Goal: Find specific page/section: Find specific page/section

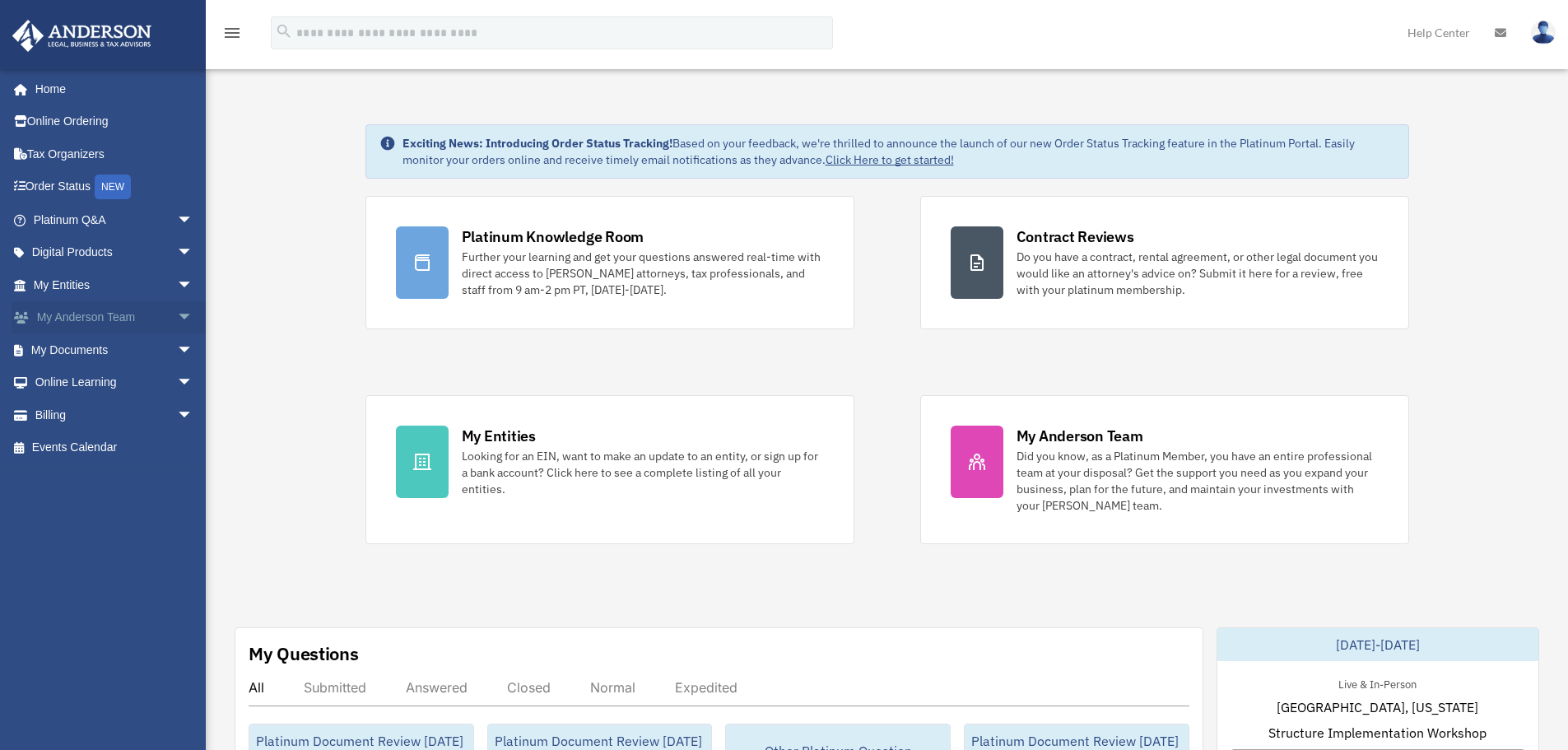
click at [177, 312] on span "arrow_drop_down" at bounding box center [193, 318] width 33 height 34
click at [177, 312] on span "arrow_drop_up" at bounding box center [193, 318] width 33 height 34
click at [178, 352] on span "arrow_drop_down" at bounding box center [193, 351] width 33 height 34
click at [69, 390] on link "Box" at bounding box center [120, 383] width 195 height 33
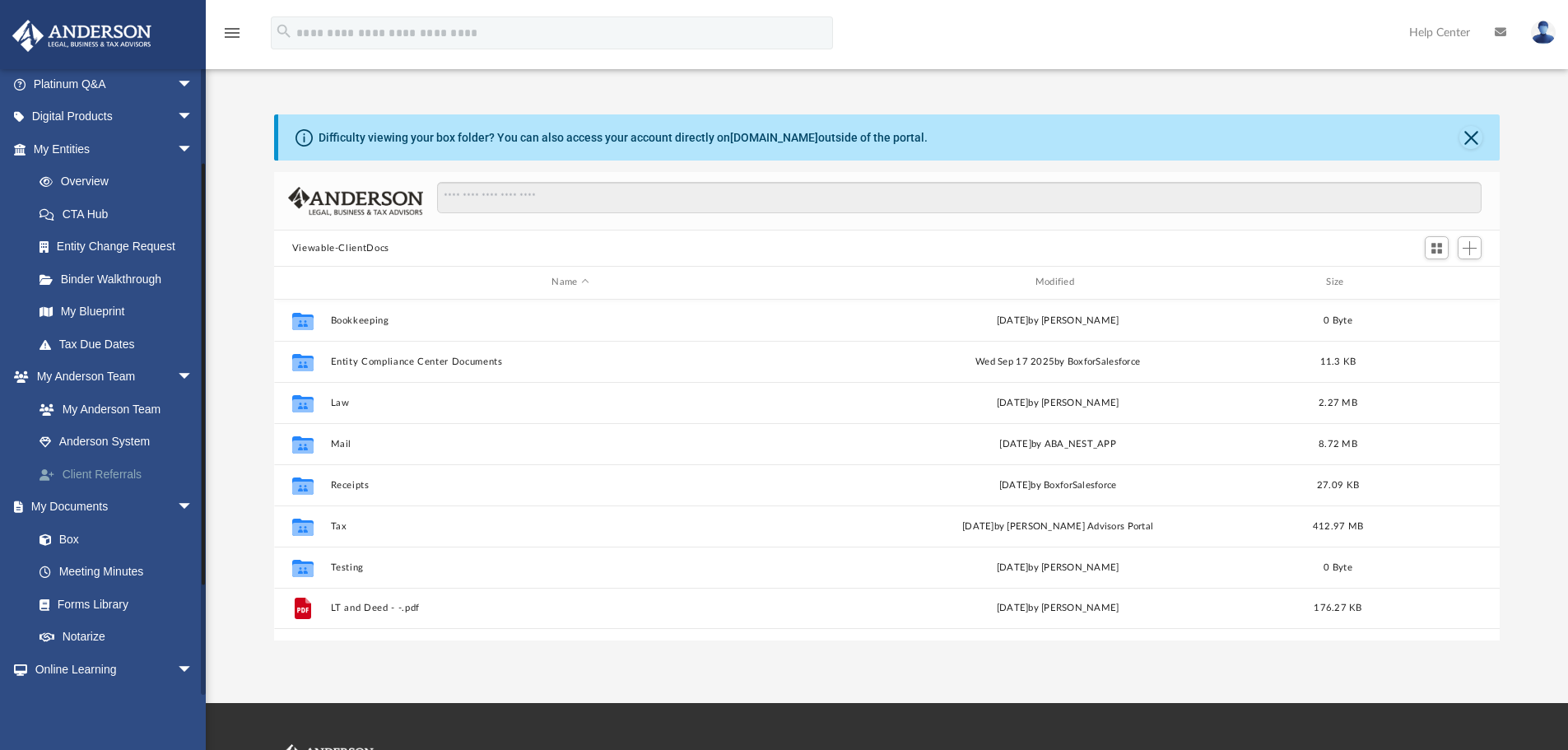
scroll to position [165, 0]
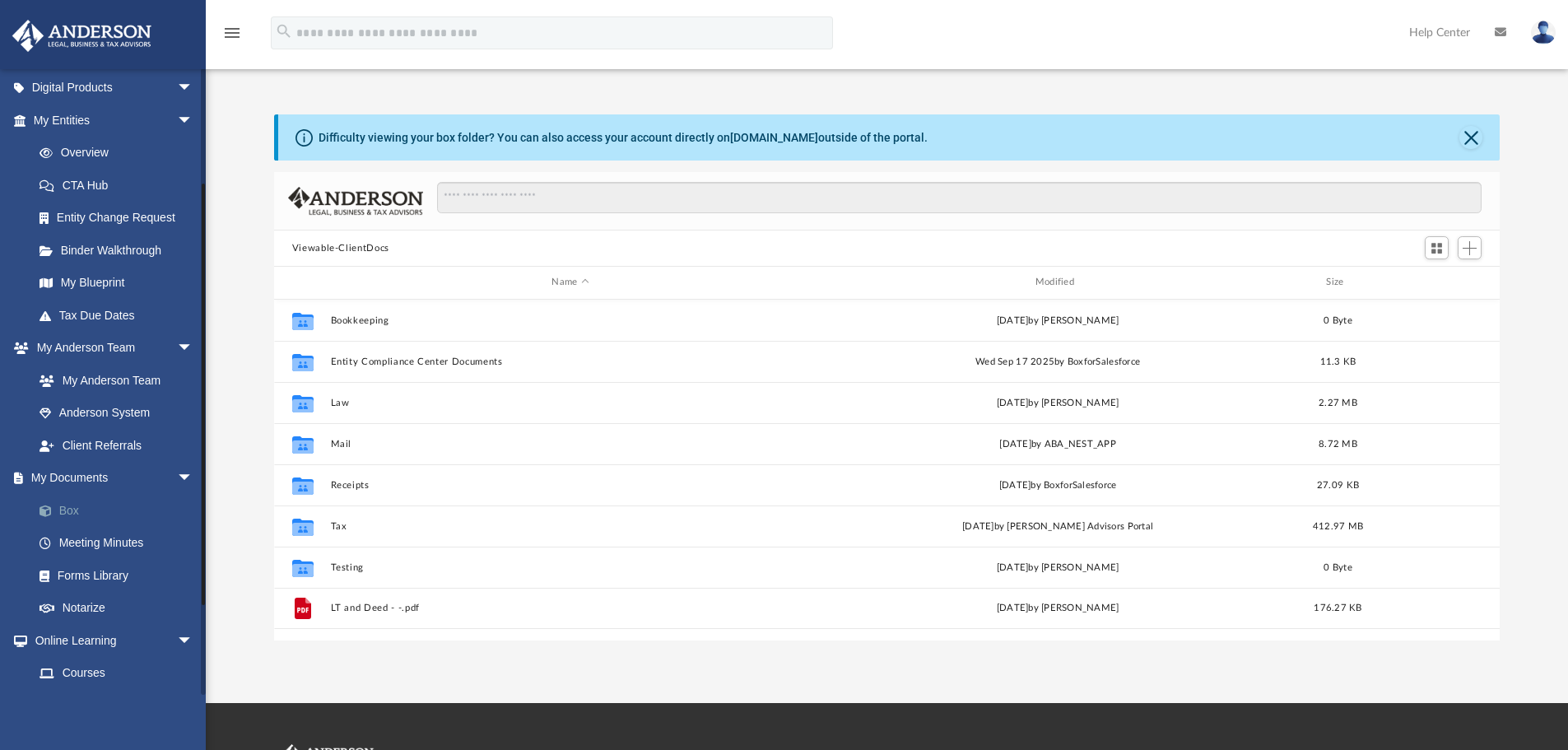
click at [77, 512] on link "Box" at bounding box center [120, 510] width 195 height 33
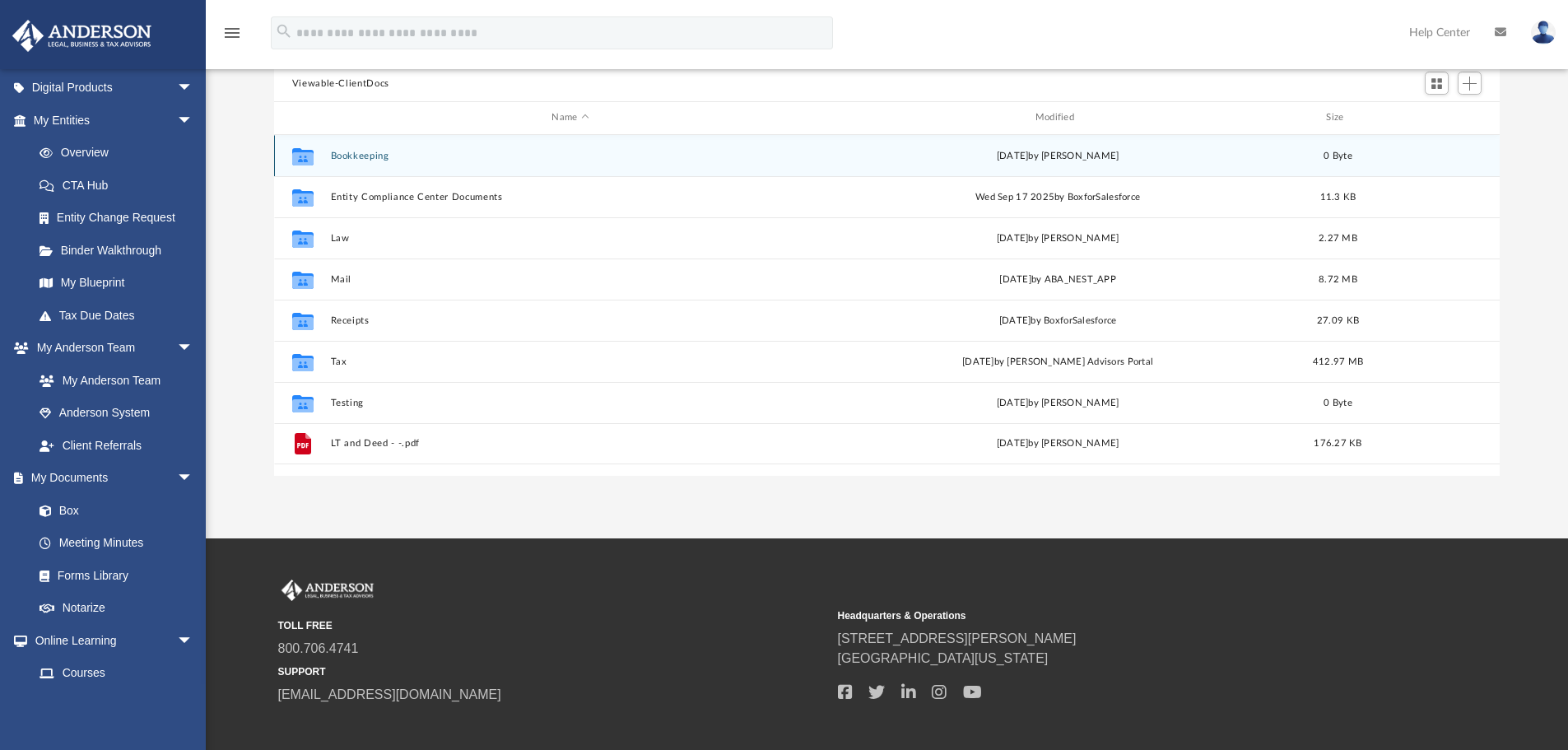
scroll to position [0, 0]
